Goal: Information Seeking & Learning: Learn about a topic

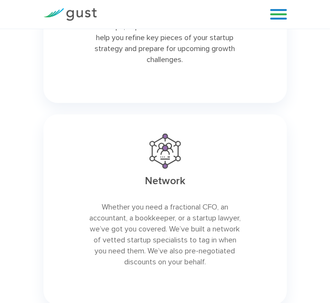
scroll to position [1718, 0]
click at [272, 11] on link at bounding box center [278, 14] width 17 height 14
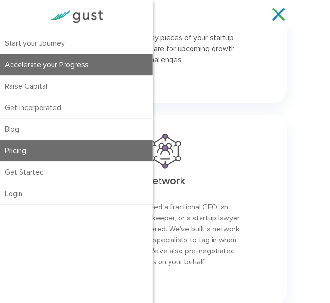
click at [28, 155] on link "Pricing" at bounding box center [76, 150] width 153 height 21
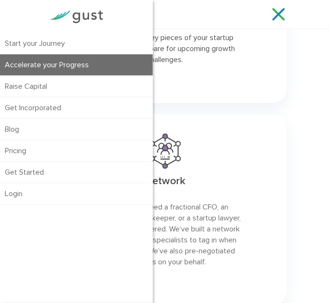
click at [206, 111] on div "Network Whether you need a fractional CFO, an accountant, a bookkeeper, or a st…" at bounding box center [165, 210] width 255 height 202
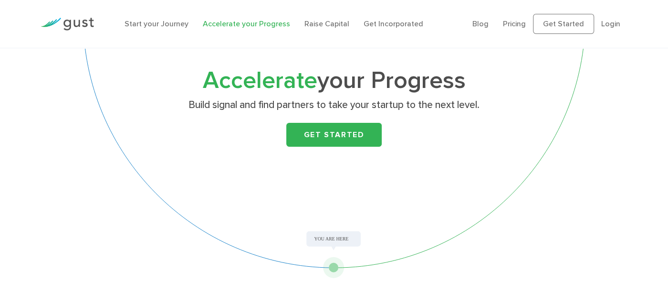
scroll to position [0, 0]
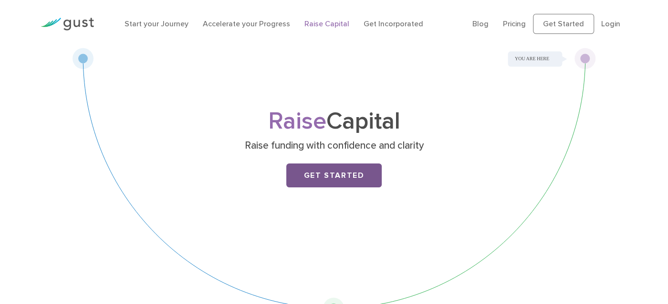
click at [323, 179] on link "Get Started" at bounding box center [333, 175] width 95 height 24
click at [519, 22] on link "Pricing" at bounding box center [514, 23] width 23 height 9
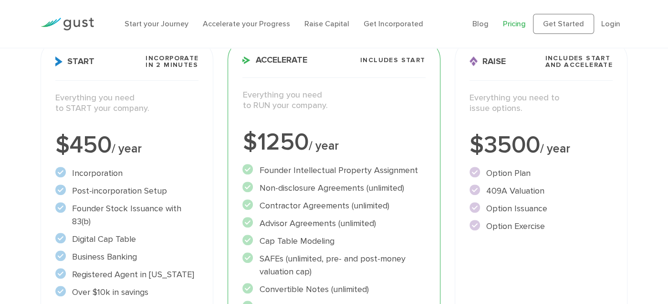
scroll to position [143, 0]
